Goal: Task Accomplishment & Management: Manage account settings

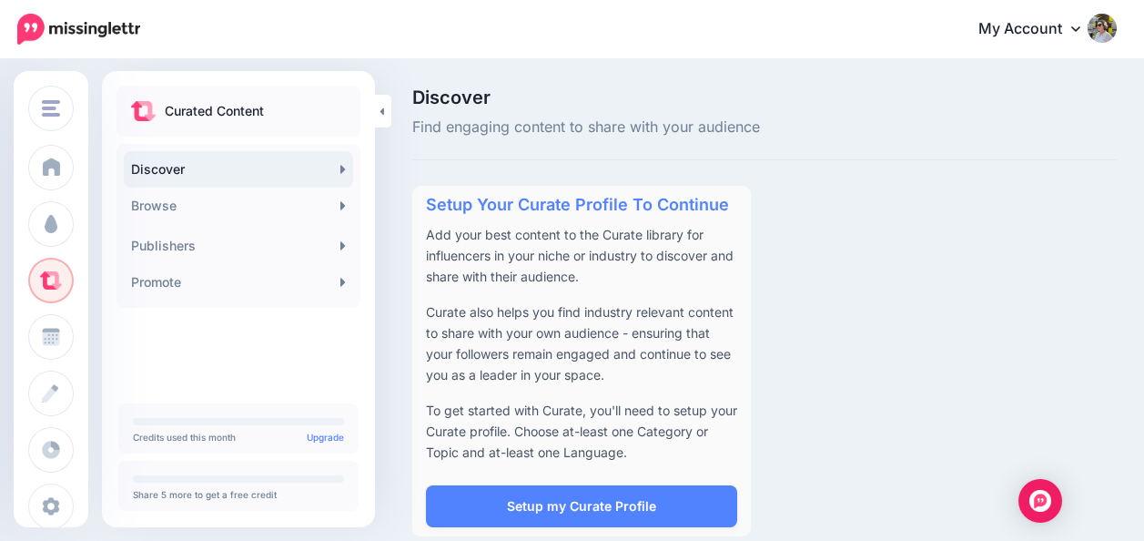
scroll to position [22, 0]
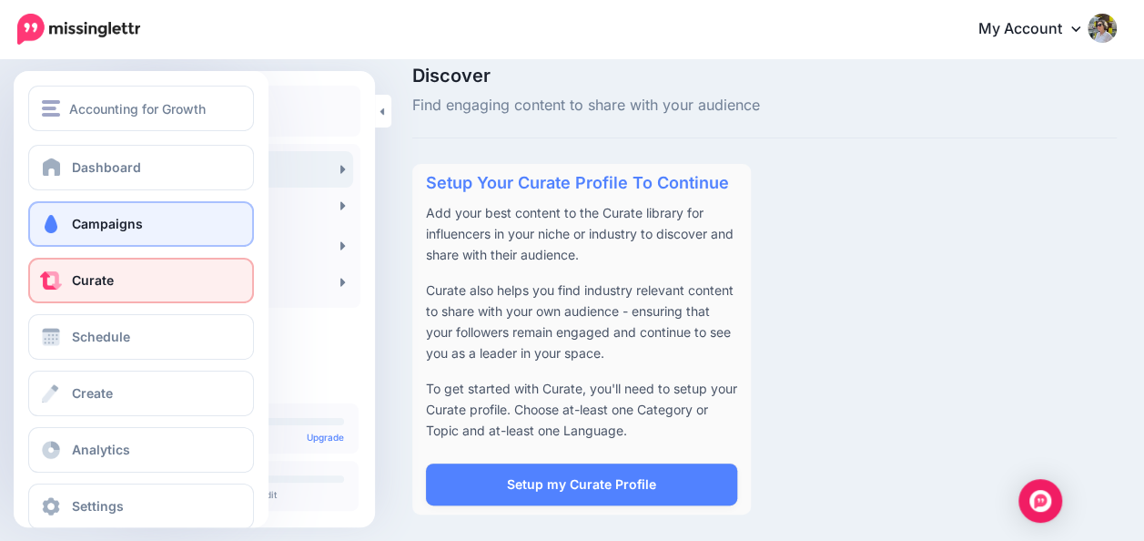
click at [73, 222] on span "Campaigns" at bounding box center [107, 223] width 71 height 15
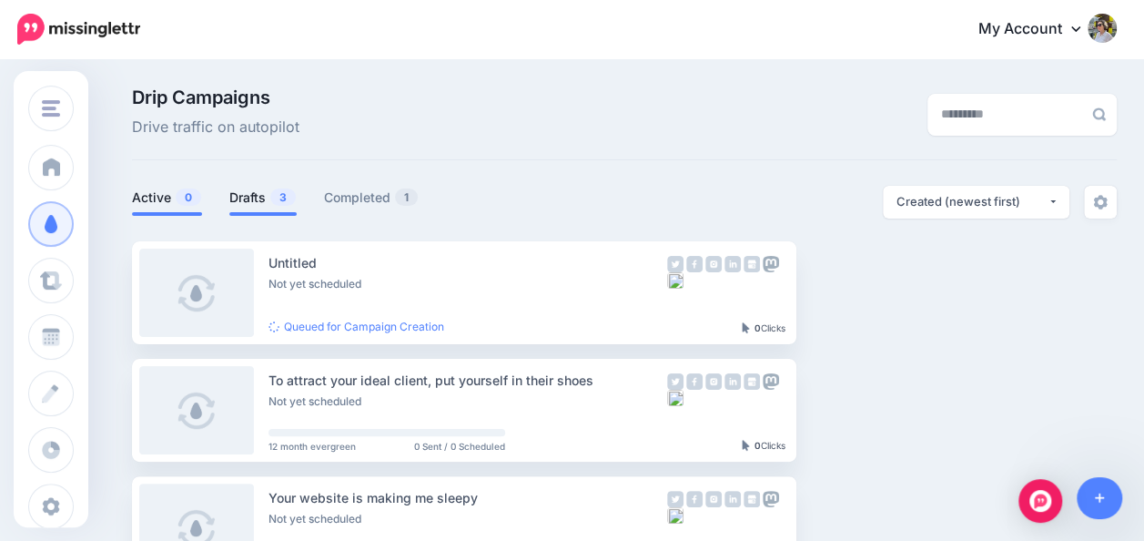
click at [171, 193] on link "Active 0" at bounding box center [167, 198] width 70 height 22
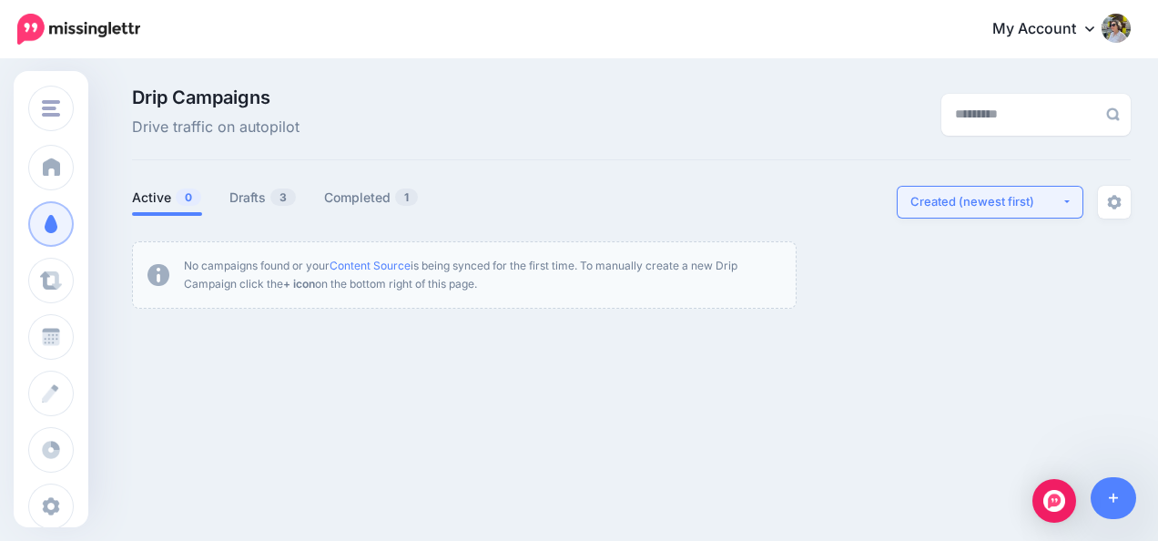
click at [1042, 193] on div "Created (newest first)" at bounding box center [985, 201] width 151 height 17
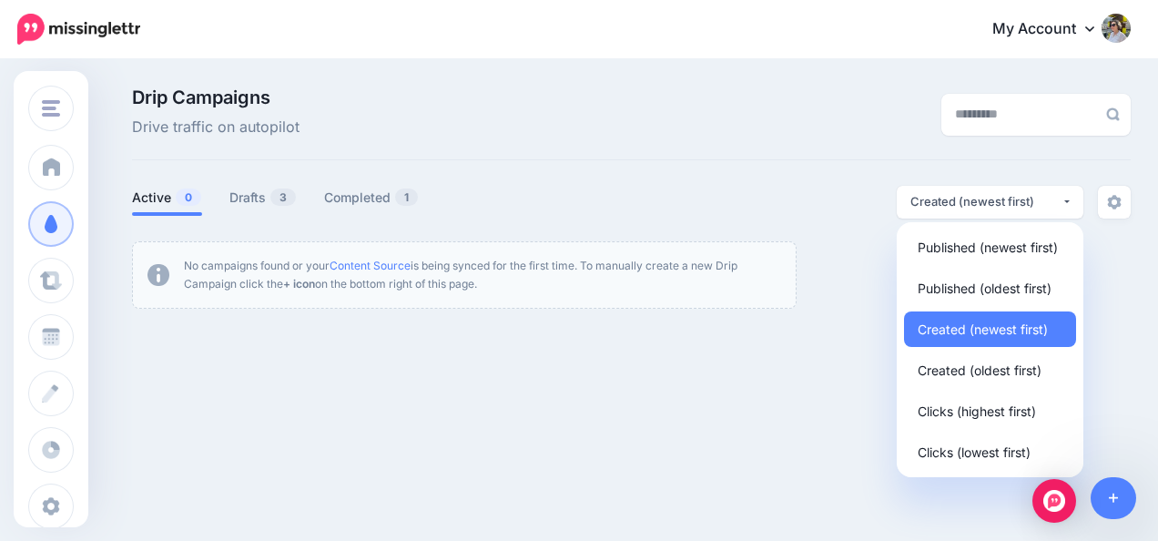
click at [810, 162] on div "Drip Campaigns Drive traffic on autopilot Active 0 3 1" at bounding box center [631, 198] width 1026 height 220
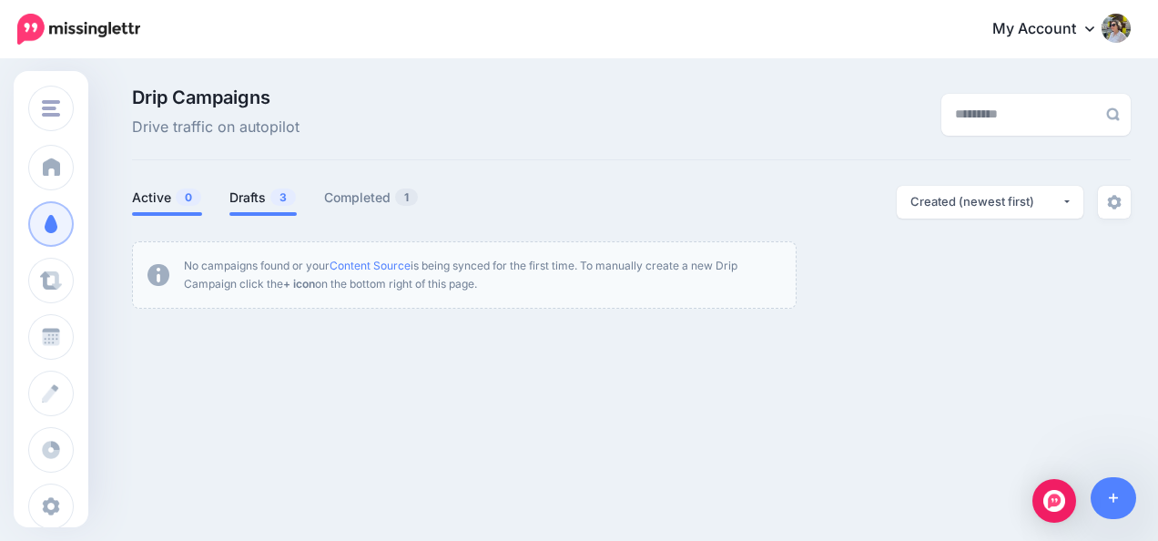
click at [251, 192] on link "Drafts 3" at bounding box center [262, 198] width 67 height 22
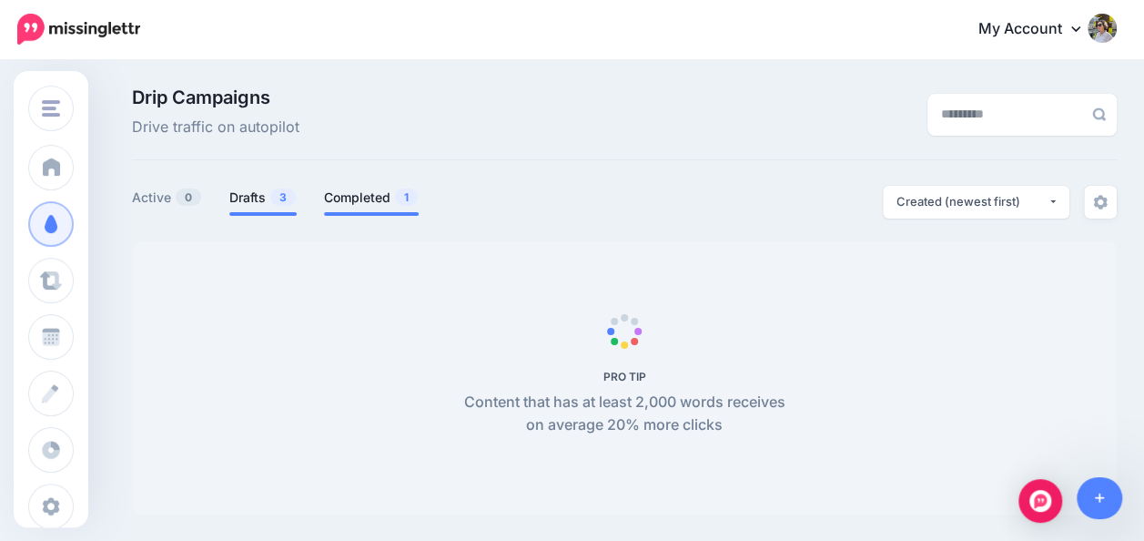
click at [364, 188] on link "Completed 1" at bounding box center [371, 198] width 95 height 22
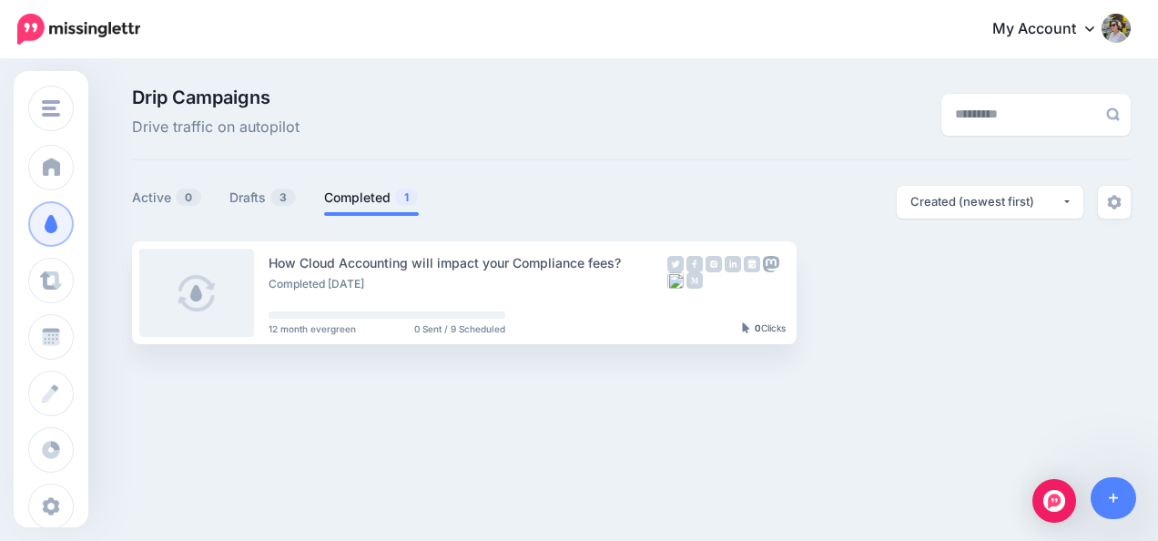
click at [341, 197] on link "Completed 1" at bounding box center [371, 198] width 95 height 22
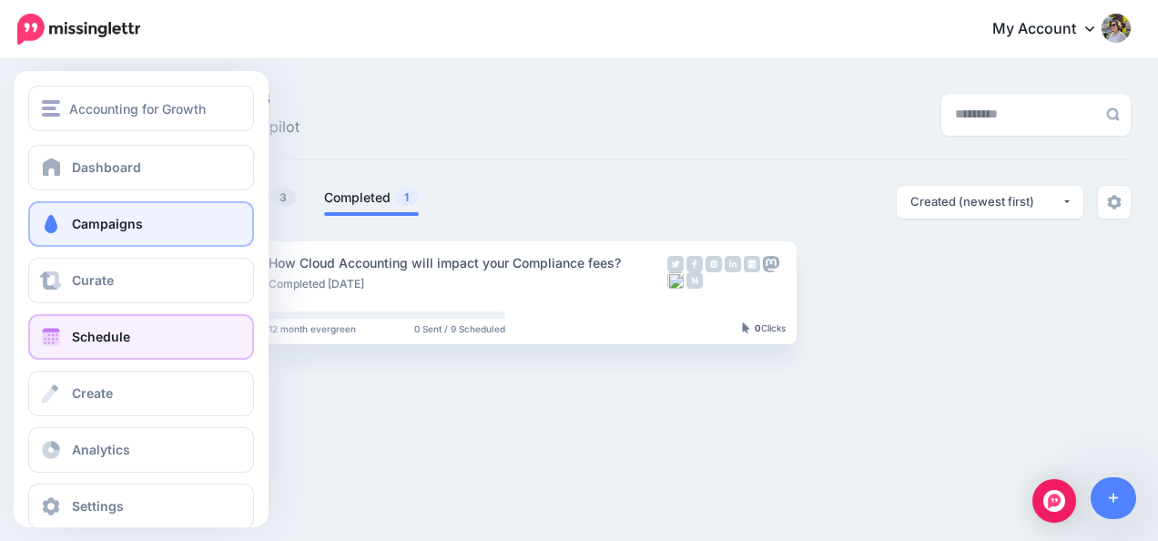
click at [70, 345] on link "Schedule" at bounding box center [141, 337] width 226 height 46
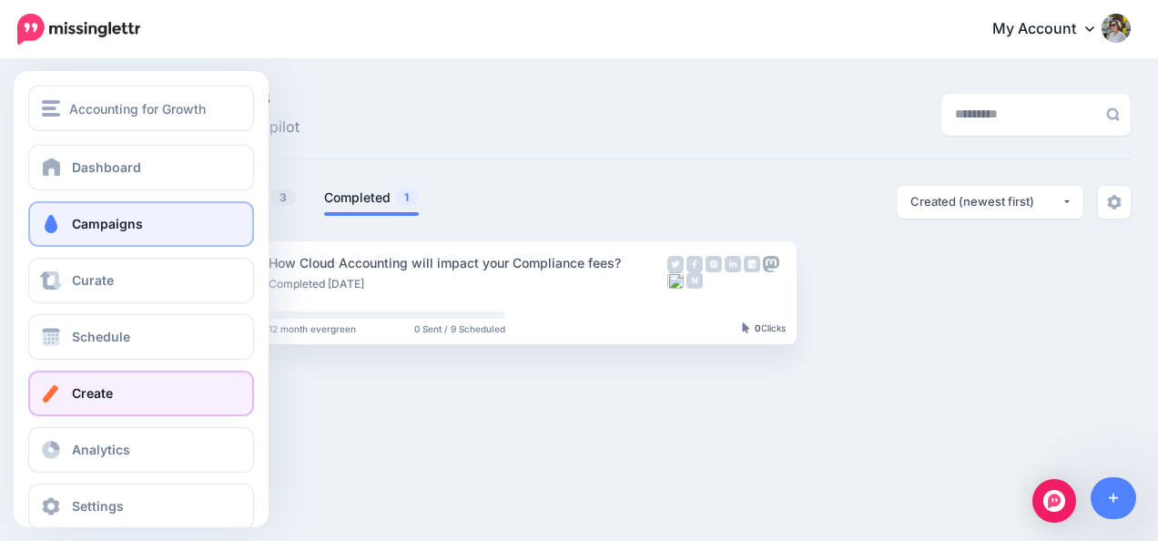
click at [90, 387] on span "Create" at bounding box center [92, 392] width 41 height 15
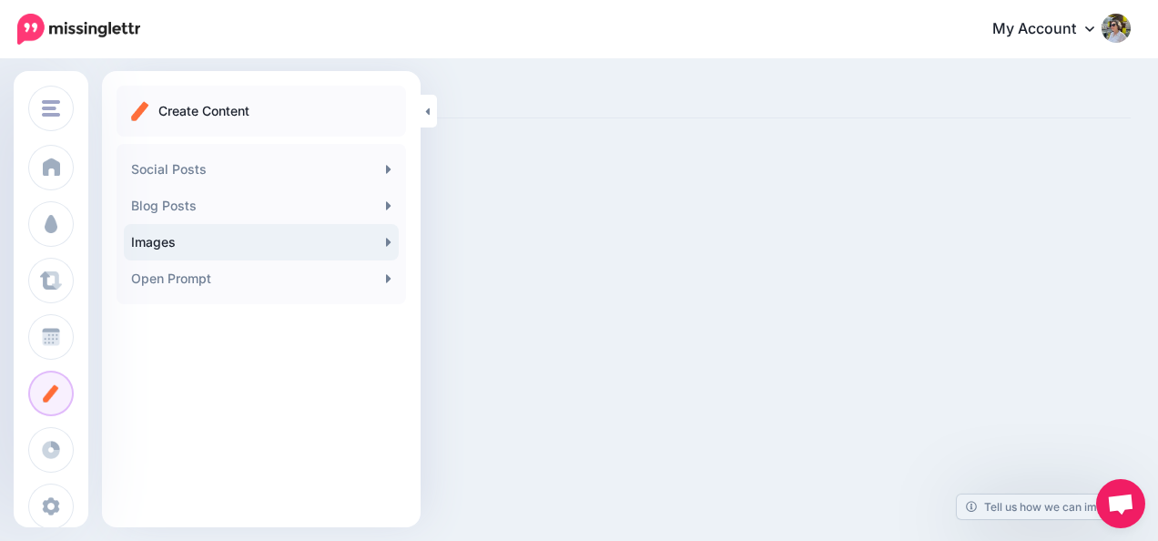
click at [175, 244] on link "Images" at bounding box center [261, 242] width 275 height 36
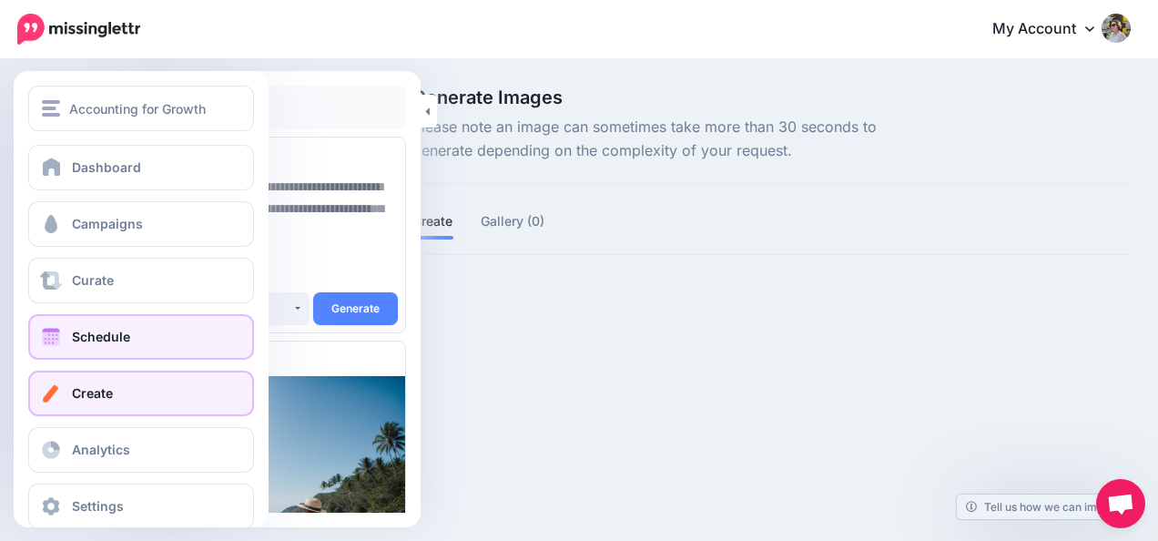
click at [53, 342] on span at bounding box center [51, 337] width 24 height 18
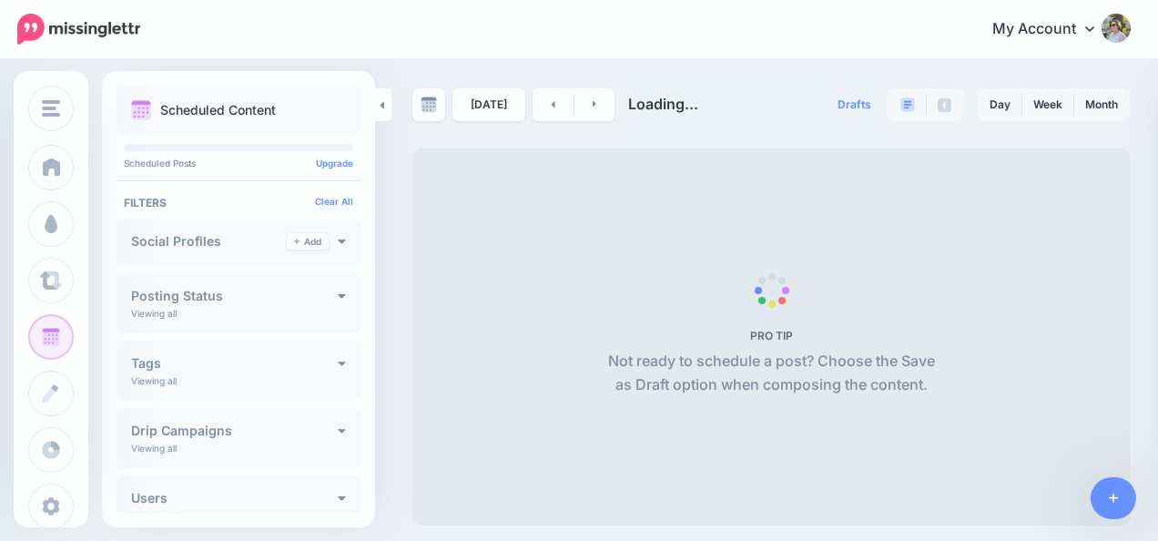
click at [157, 324] on div "Posting Status Viewing all Published Scheduled Awaiting Approval Error" at bounding box center [239, 303] width 244 height 60
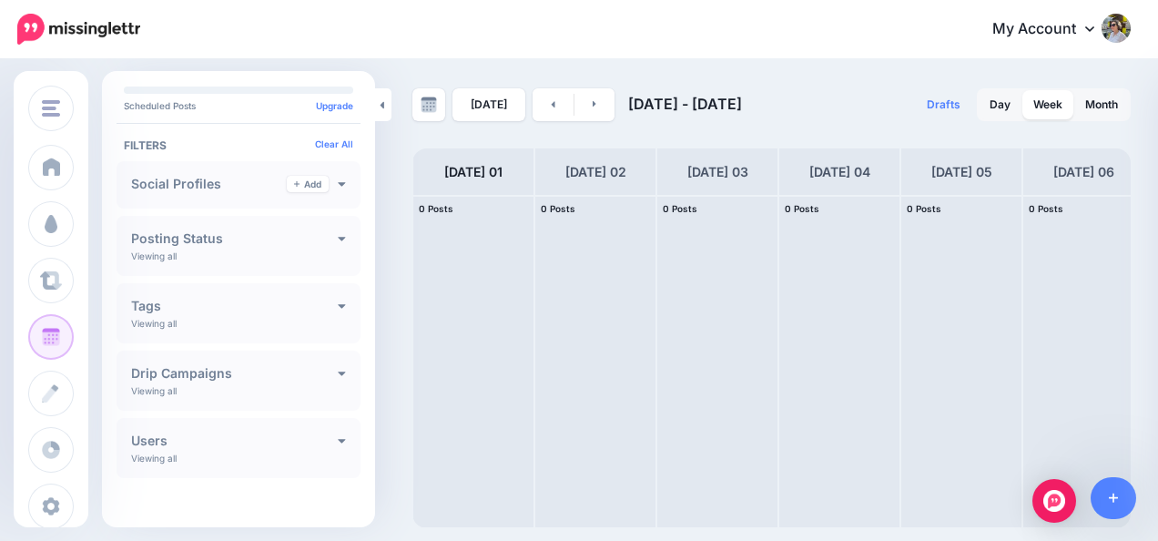
scroll to position [60, 0]
click at [339, 370] on icon at bounding box center [342, 371] width 7 height 5
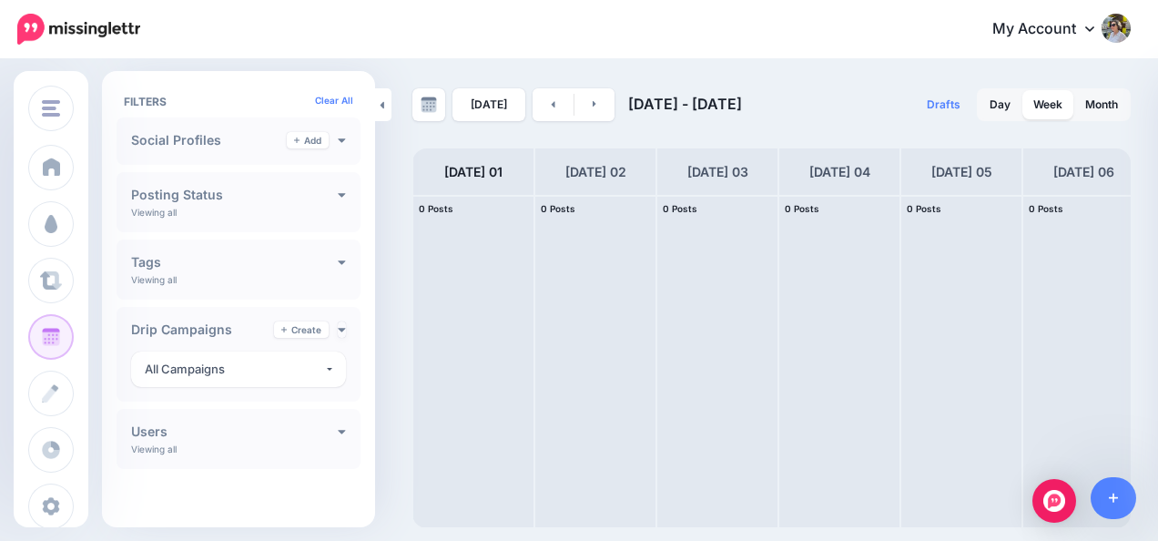
scroll to position [0, 0]
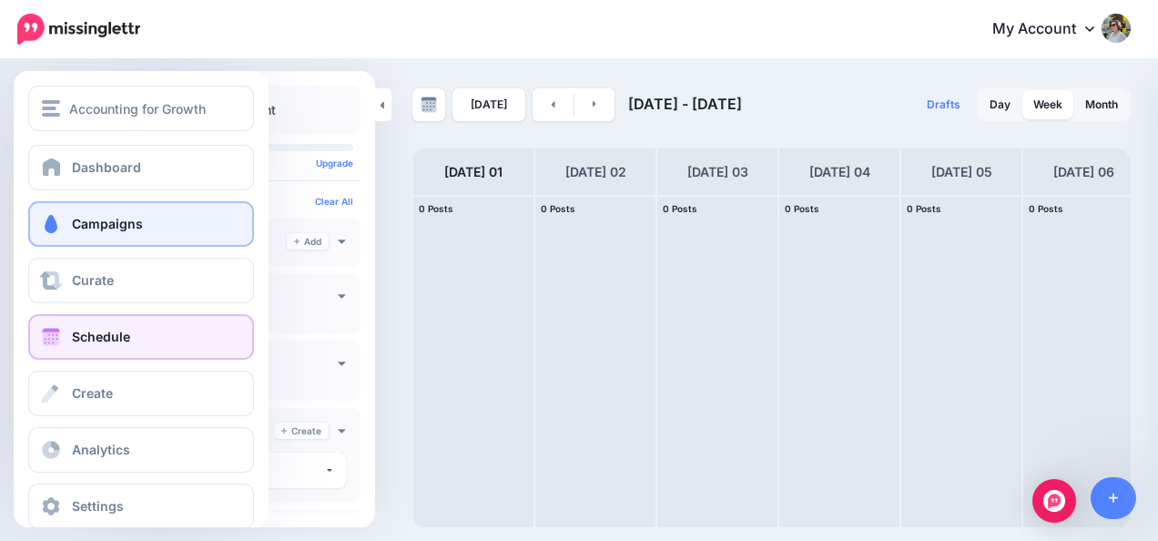
click at [58, 225] on span at bounding box center [51, 224] width 24 height 18
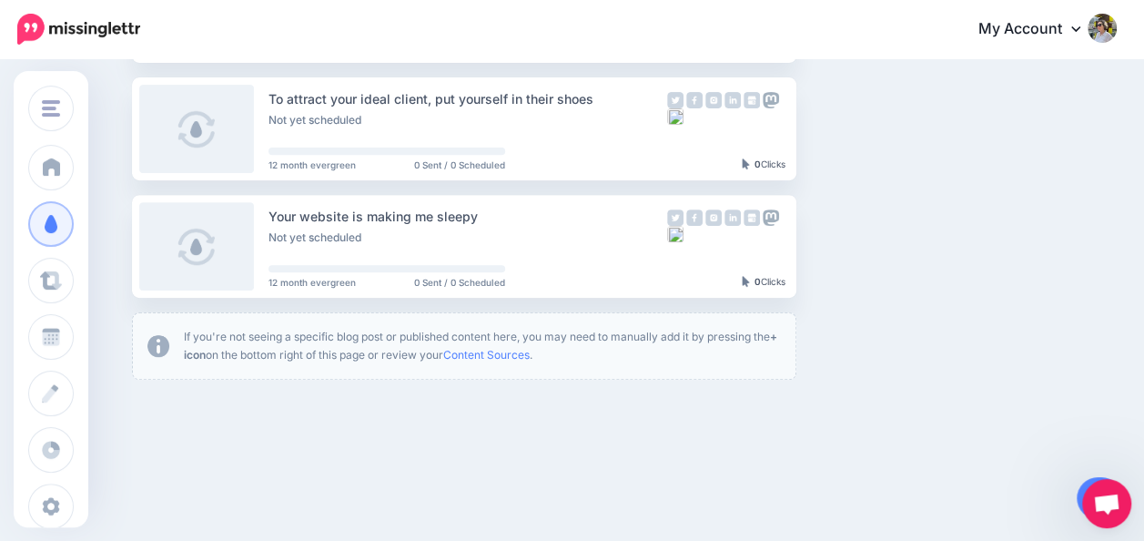
scroll to position [282, 0]
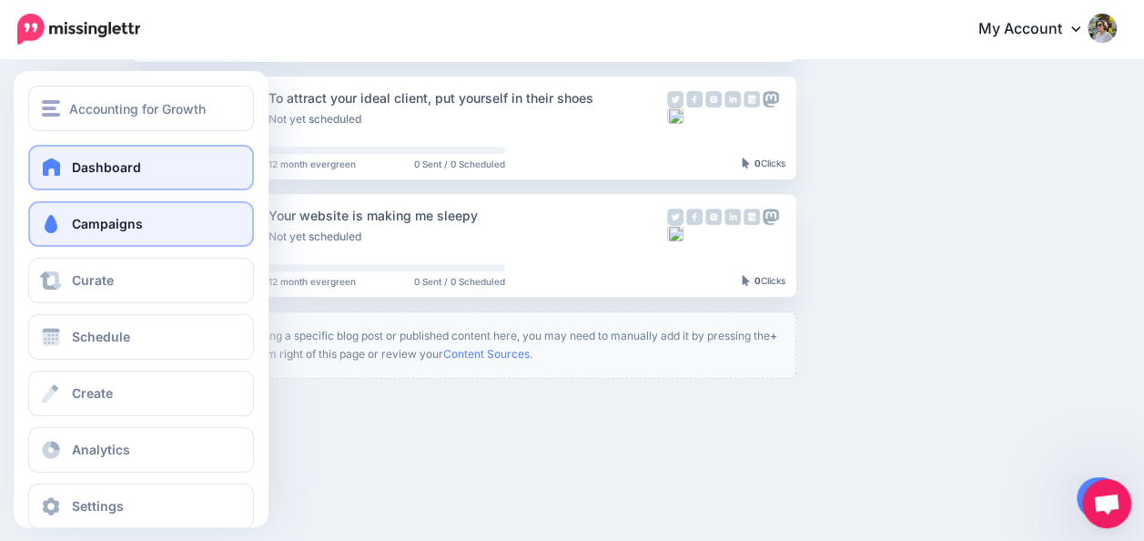
click at [91, 172] on span "Dashboard" at bounding box center [106, 166] width 69 height 15
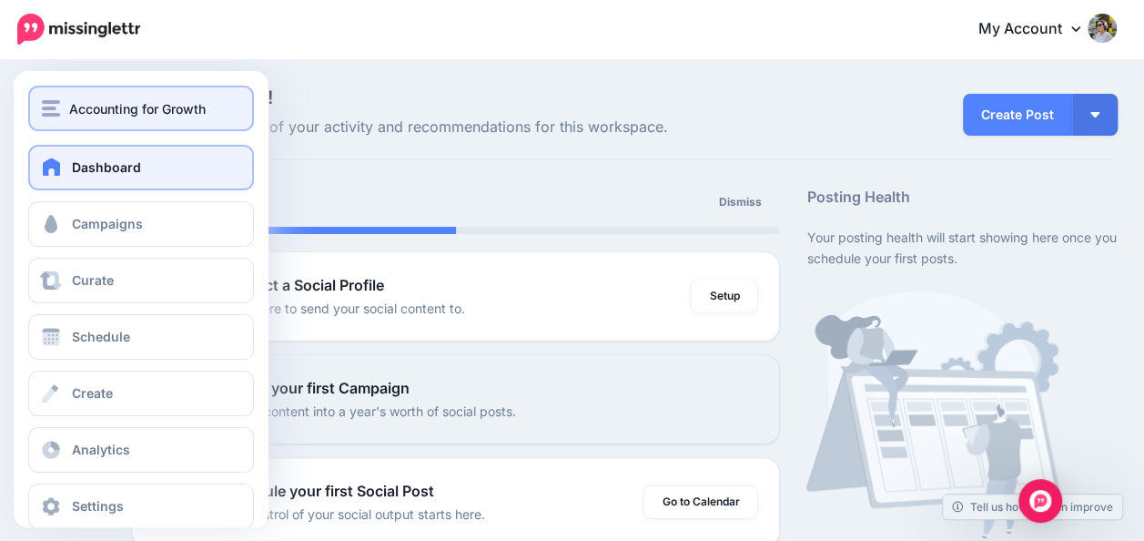
click at [51, 112] on img "button" at bounding box center [51, 108] width 18 height 16
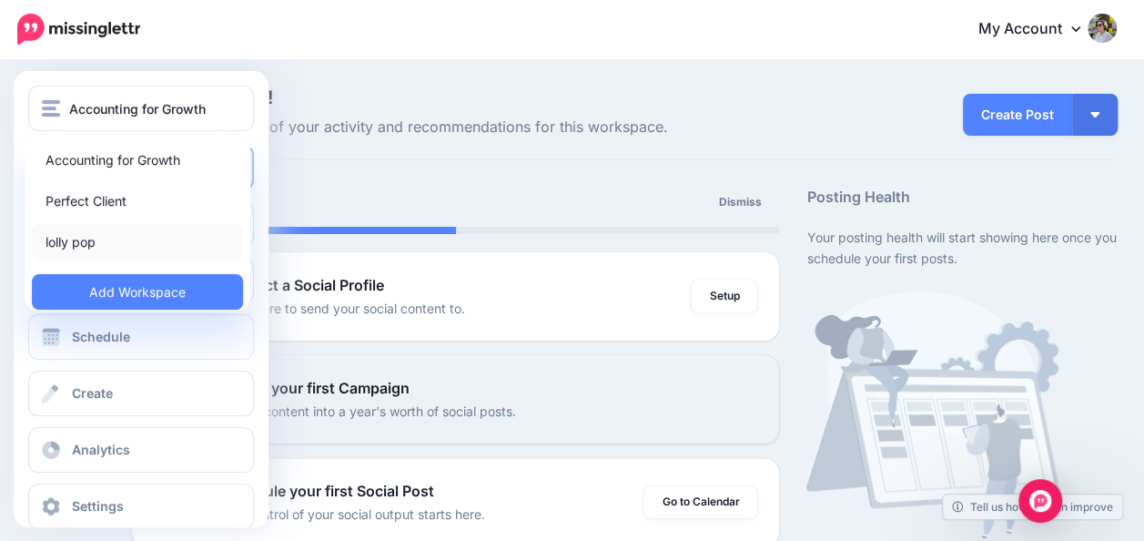
click at [88, 238] on link "lolly pop" at bounding box center [137, 242] width 211 height 36
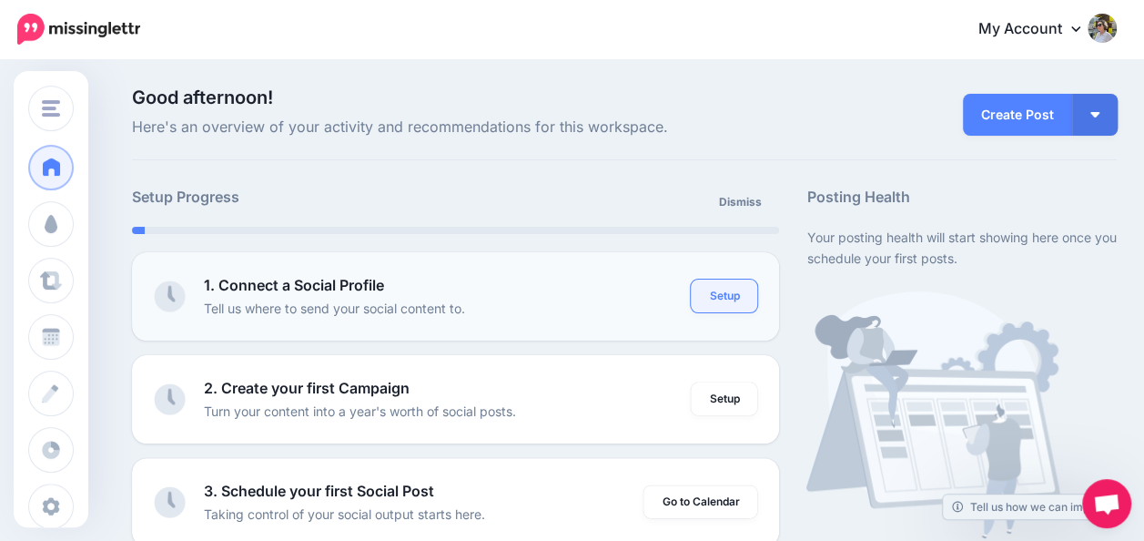
click at [732, 289] on link "Setup" at bounding box center [724, 295] width 66 height 33
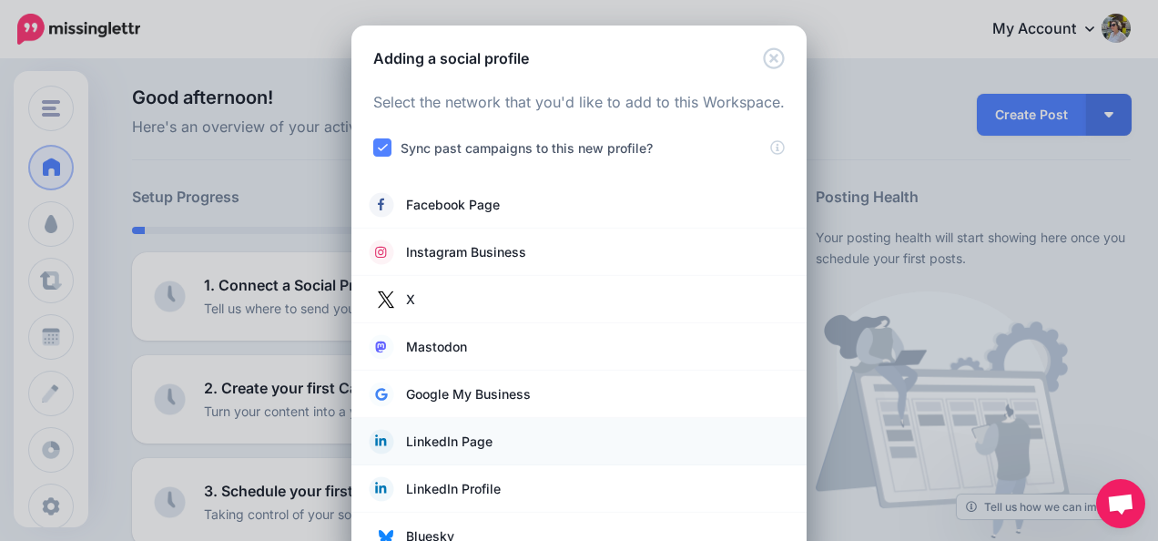
scroll to position [44, 0]
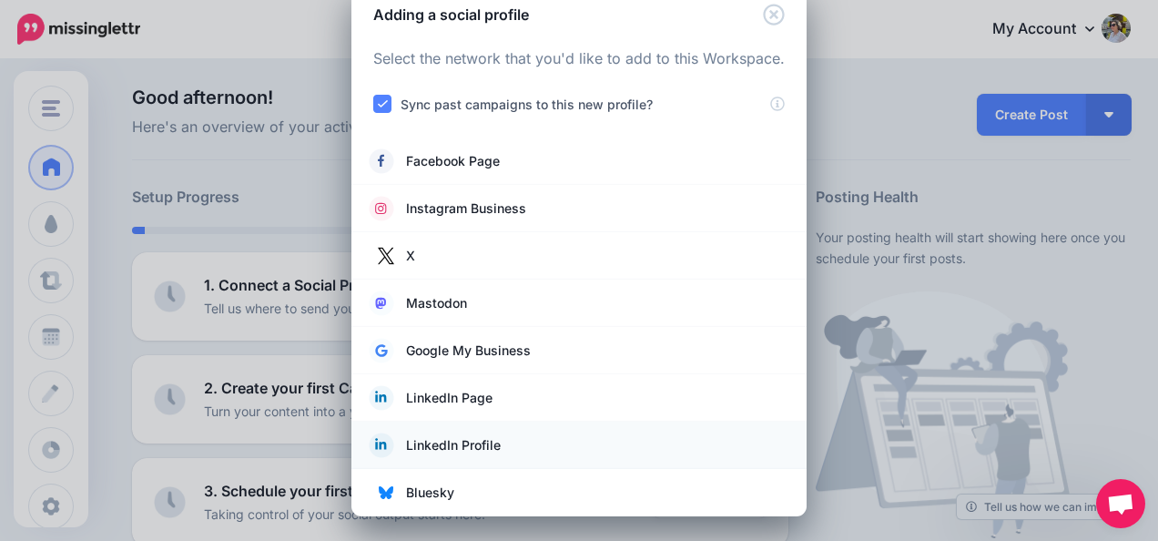
click at [446, 441] on span "LinkedIn Profile" at bounding box center [453, 445] width 95 height 22
